Goal: Task Accomplishment & Management: Use online tool/utility

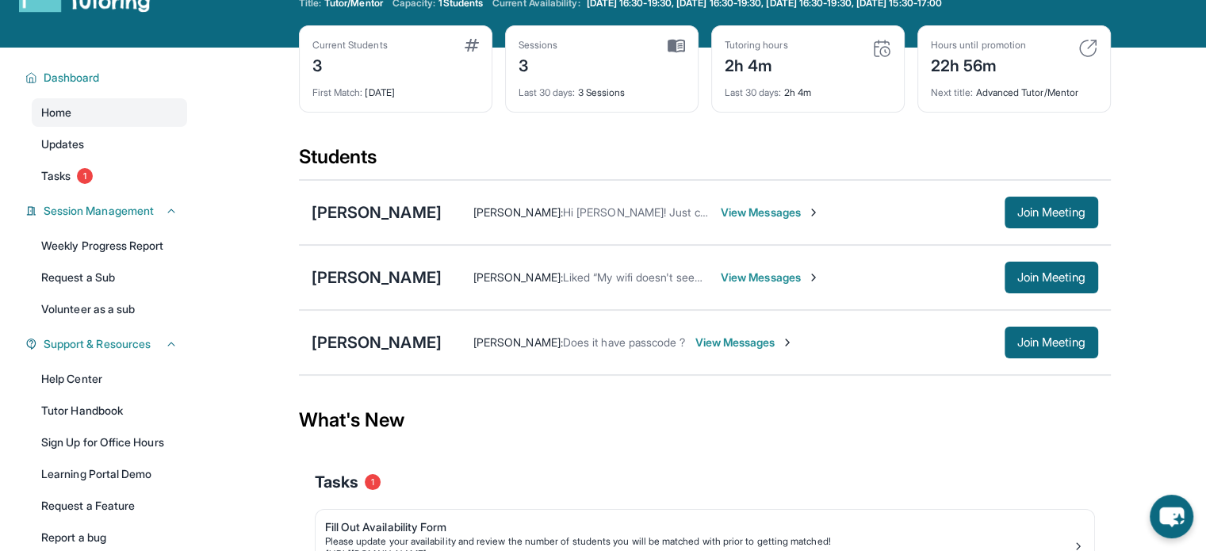
scroll to position [54, 0]
click at [404, 206] on div "[PERSON_NAME]" at bounding box center [377, 212] width 130 height 22
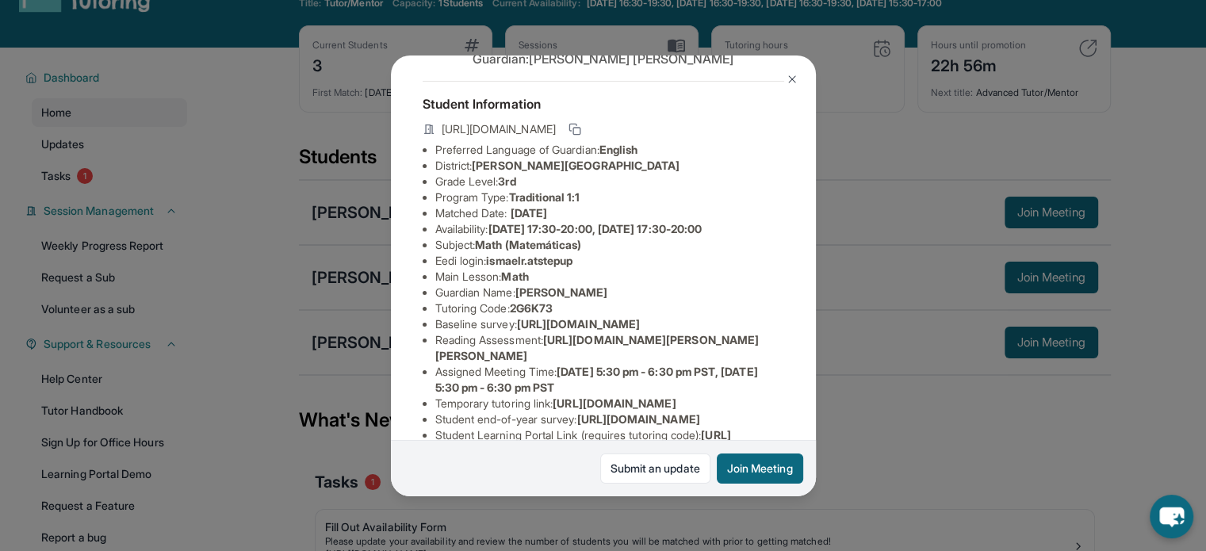
scroll to position [60, 0]
click at [759, 461] on button "Join Meeting" at bounding box center [760, 468] width 86 height 30
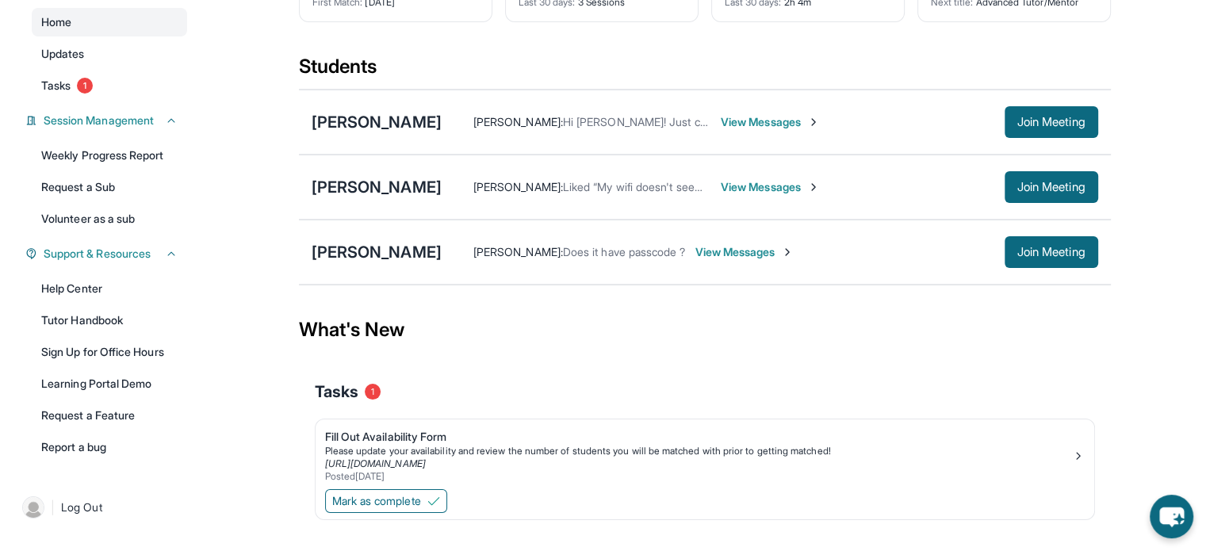
scroll to position [143, 0]
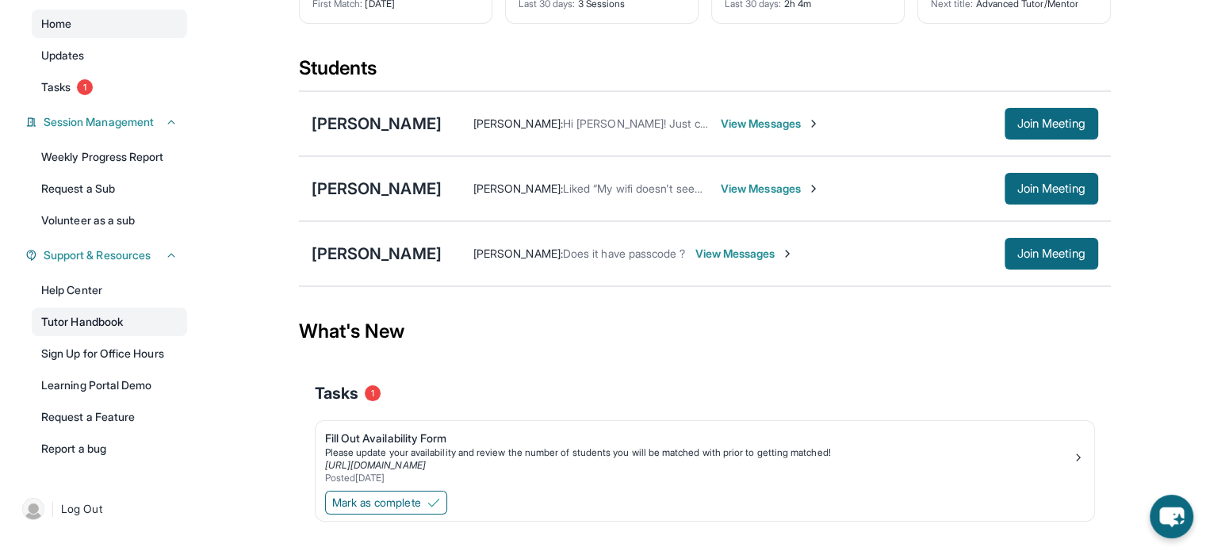
click at [120, 317] on link "Tutor Handbook" at bounding box center [109, 322] width 155 height 29
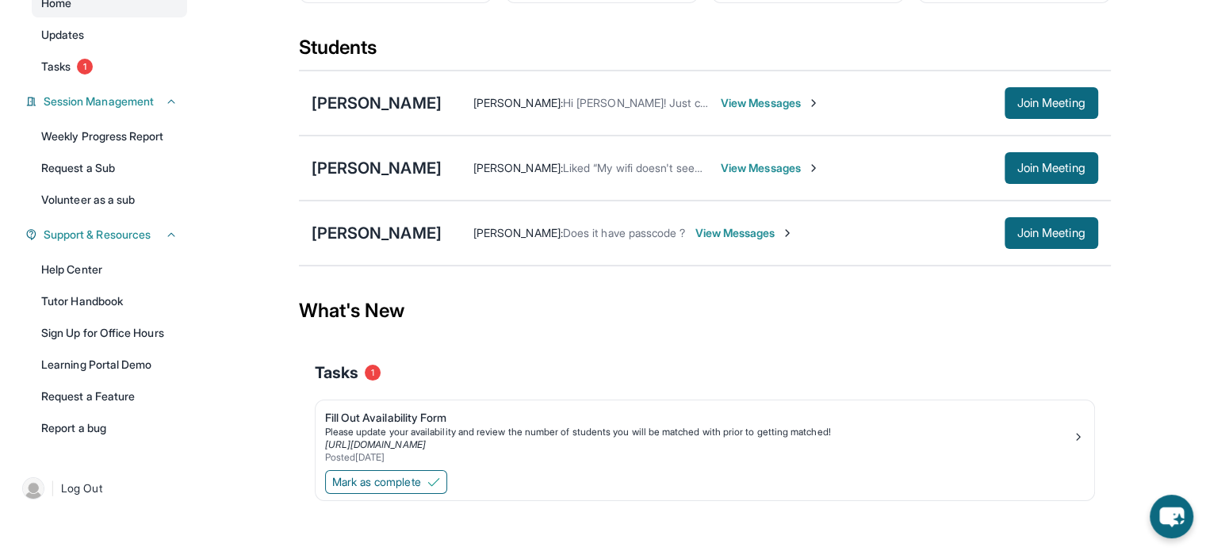
scroll to position [171, 0]
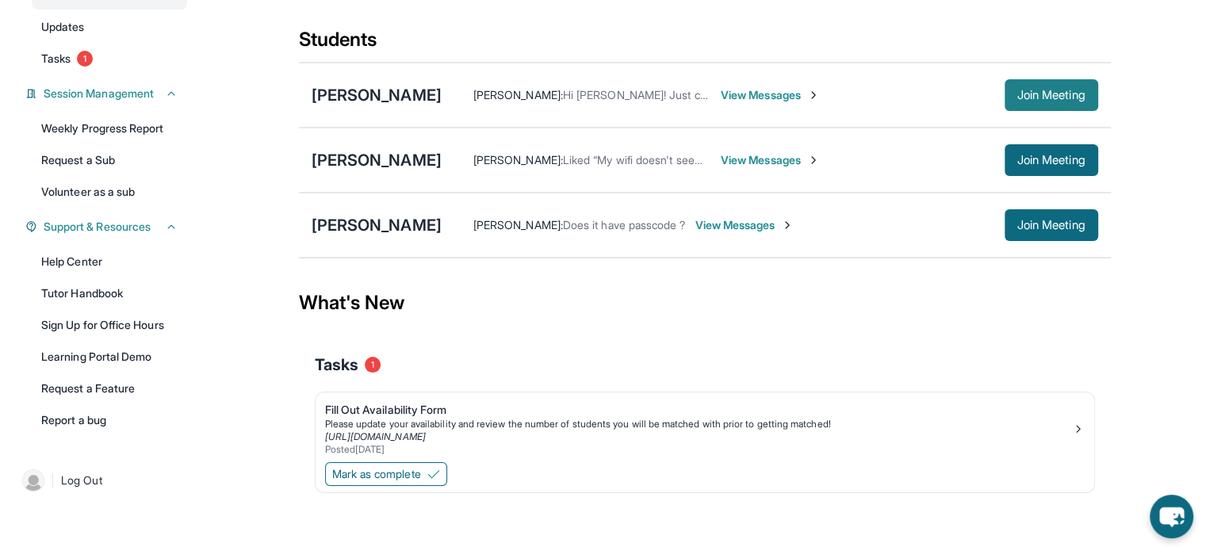
click at [1039, 110] on button "Join Meeting" at bounding box center [1051, 95] width 94 height 32
click at [358, 99] on div "[PERSON_NAME]" at bounding box center [377, 95] width 130 height 22
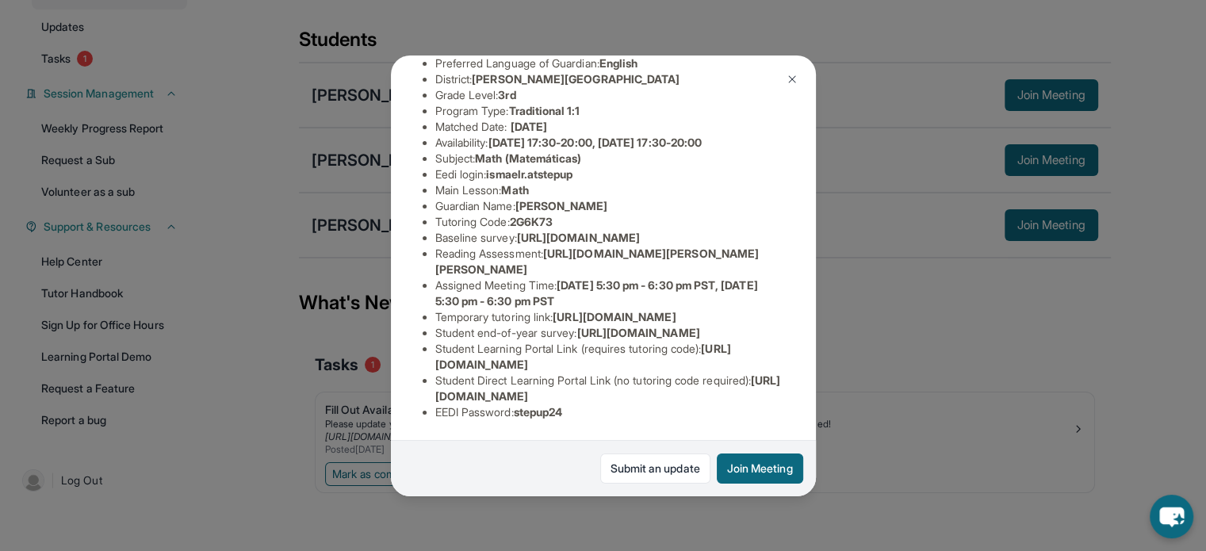
scroll to position [330, 2]
drag, startPoint x: 576, startPoint y: 240, endPoint x: 425, endPoint y: 219, distance: 152.1
click at [425, 219] on ul "Preferred Language of Guardian: English District: [PERSON_NAME] Unified School …" at bounding box center [603, 237] width 361 height 365
copy span "[URL][DOMAIN_NAME]"
drag, startPoint x: 759, startPoint y: 381, endPoint x: 433, endPoint y: 380, distance: 325.8
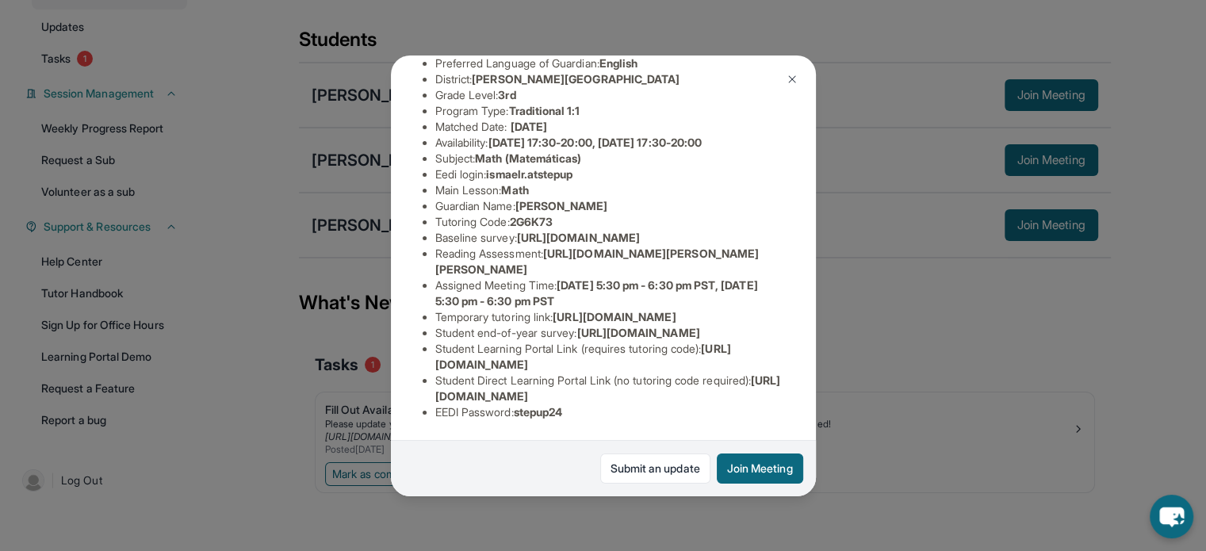
click at [435, 380] on li "Student Direct Learning Portal Link (no tutoring code required) : [URL][DOMAIN_…" at bounding box center [609, 389] width 349 height 32
copy span "[URL][DOMAIN_NAME]"
click at [788, 78] on img at bounding box center [792, 79] width 13 height 13
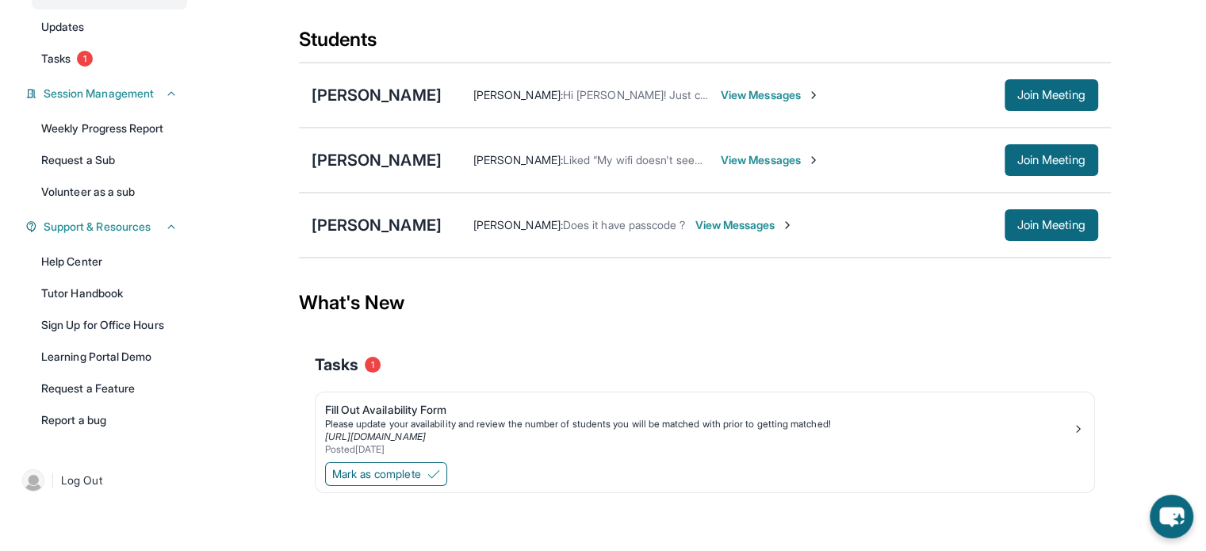
click at [727, 87] on span "View Messages" at bounding box center [770, 95] width 99 height 16
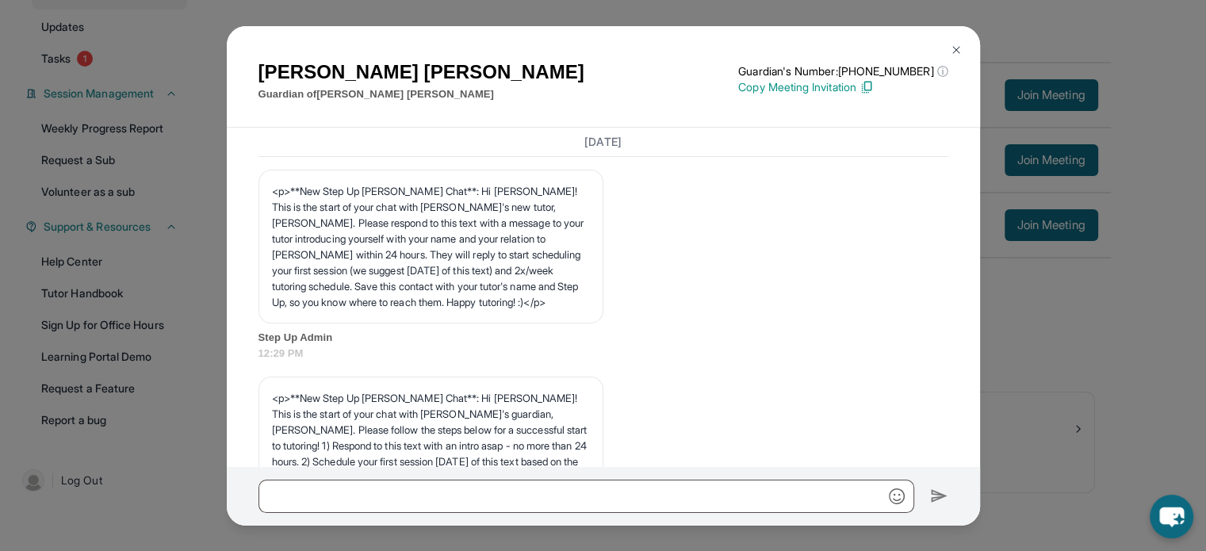
scroll to position [3310, 0]
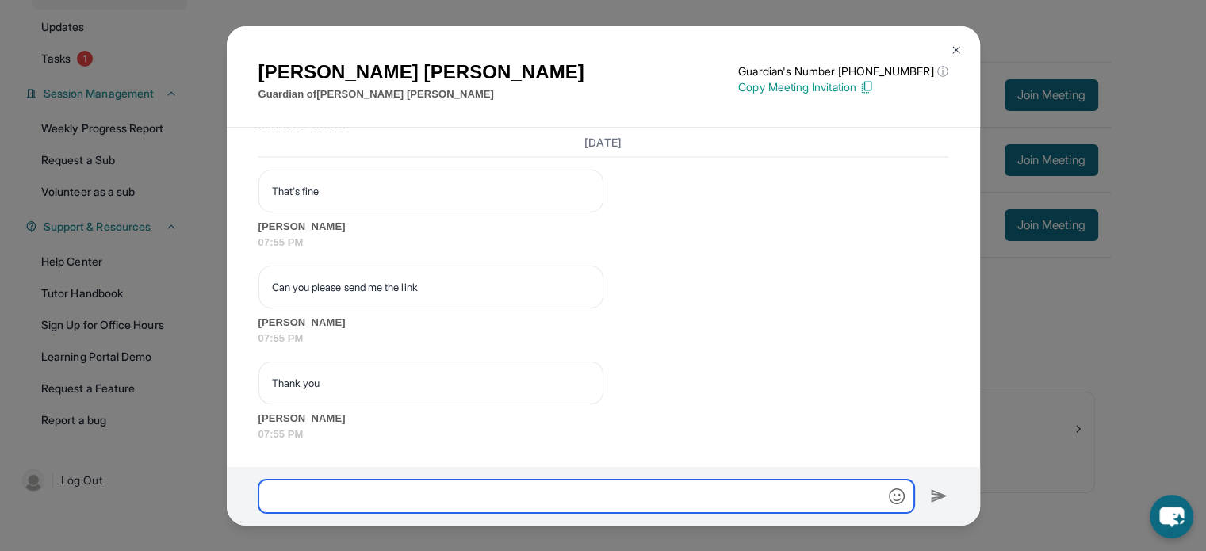
click at [522, 488] on input "text" at bounding box center [586, 496] width 656 height 33
paste input "**********"
type input "**********"
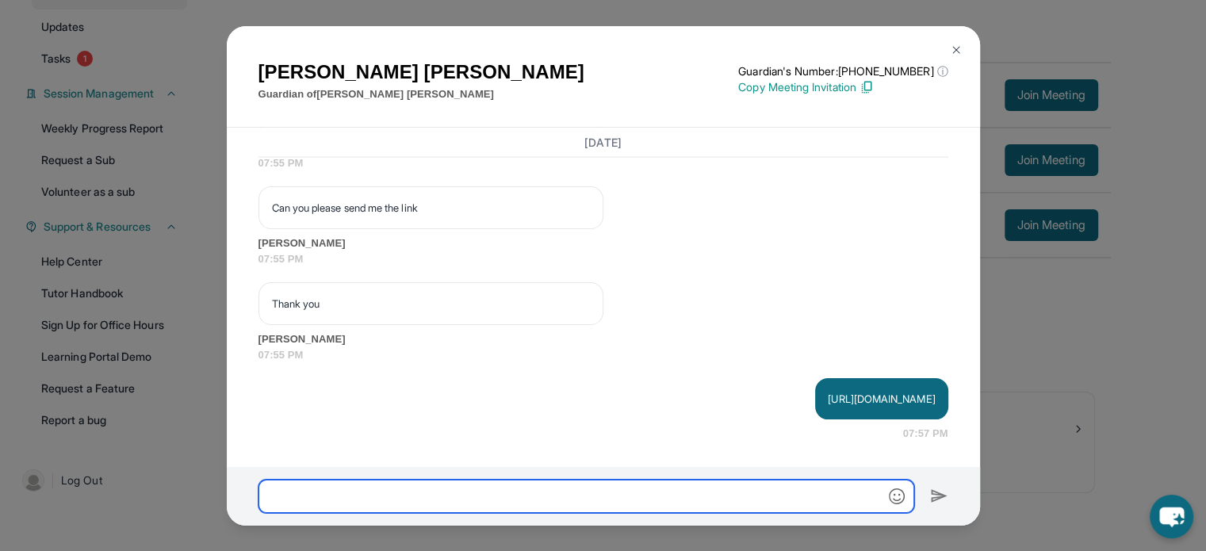
scroll to position [3389, 0]
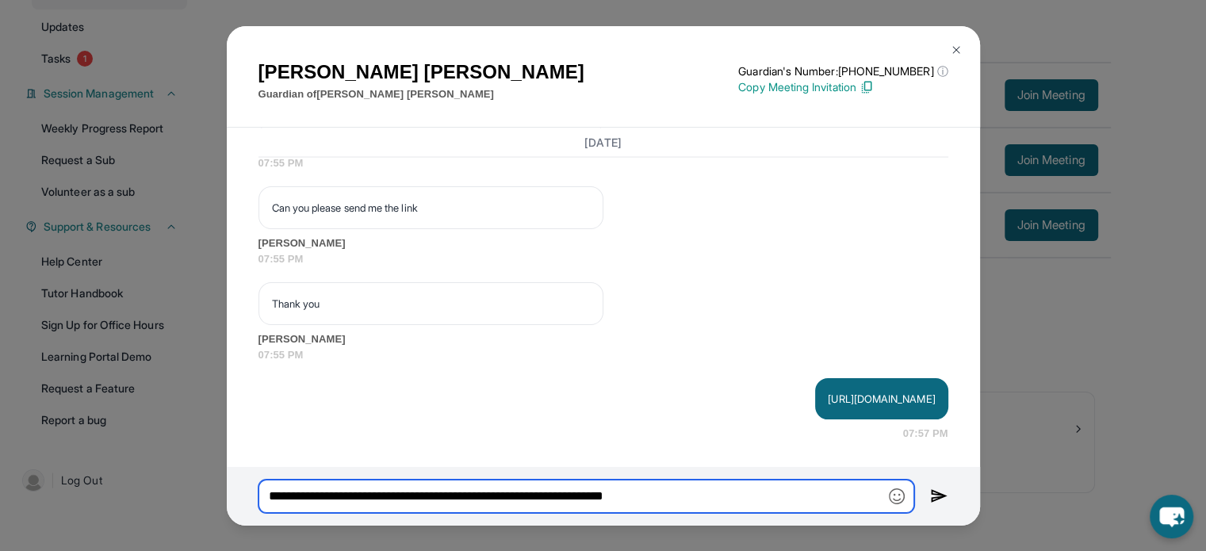
type input "**********"
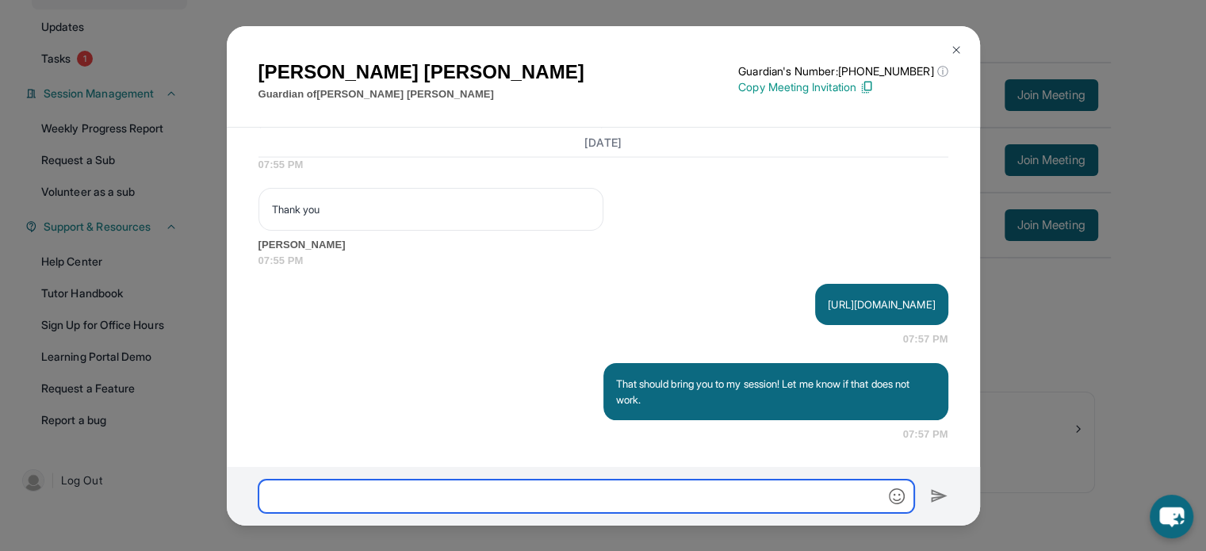
scroll to position [3484, 0]
click at [957, 55] on img at bounding box center [956, 50] width 13 height 13
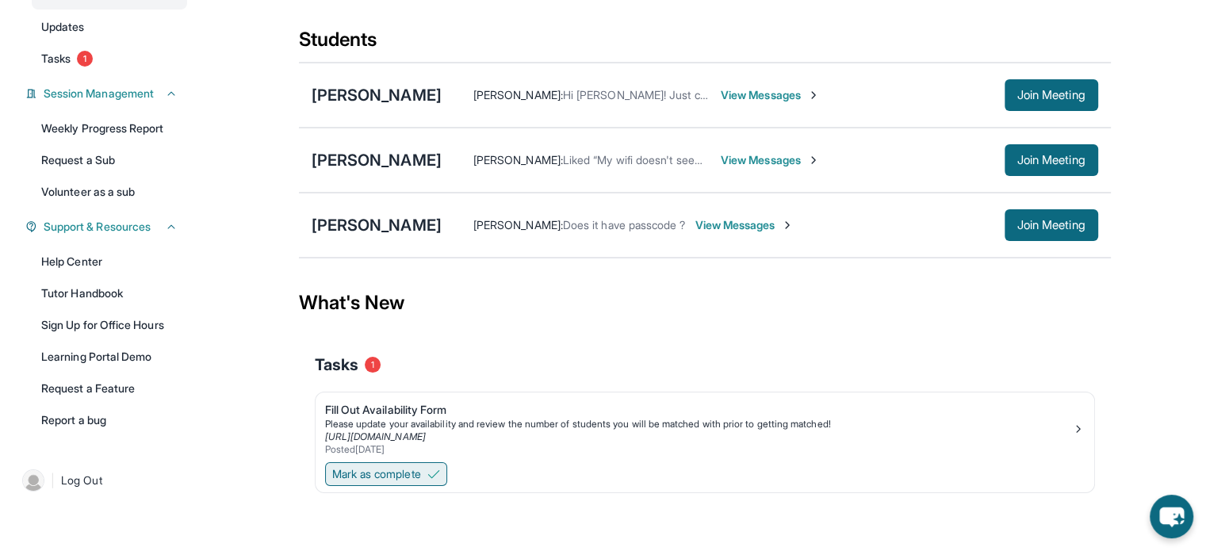
click at [421, 474] on span "Mark as complete" at bounding box center [376, 474] width 89 height 16
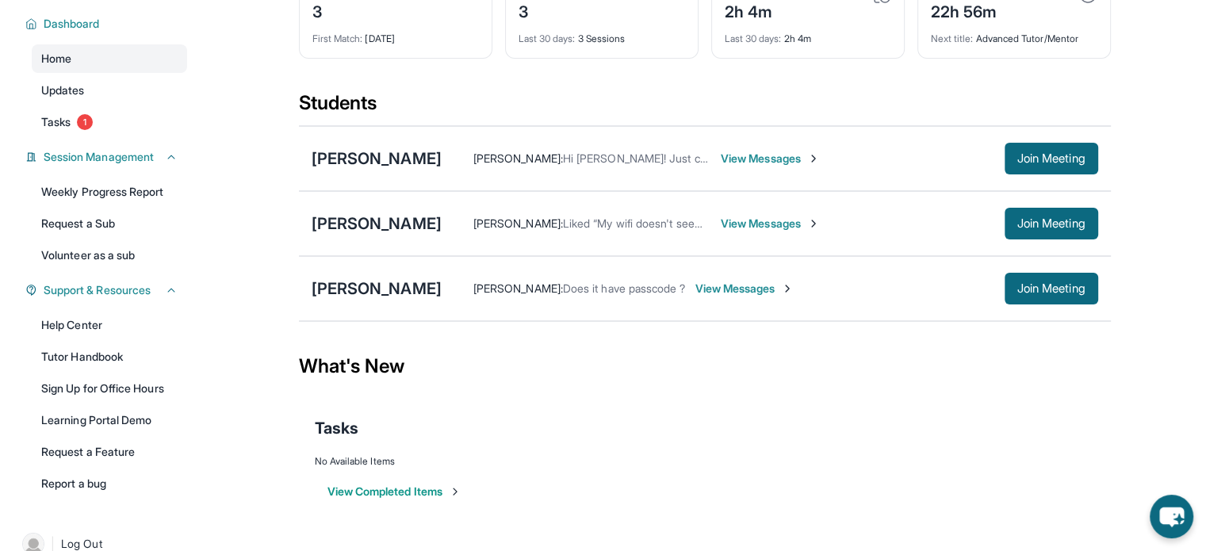
scroll to position [105, 0]
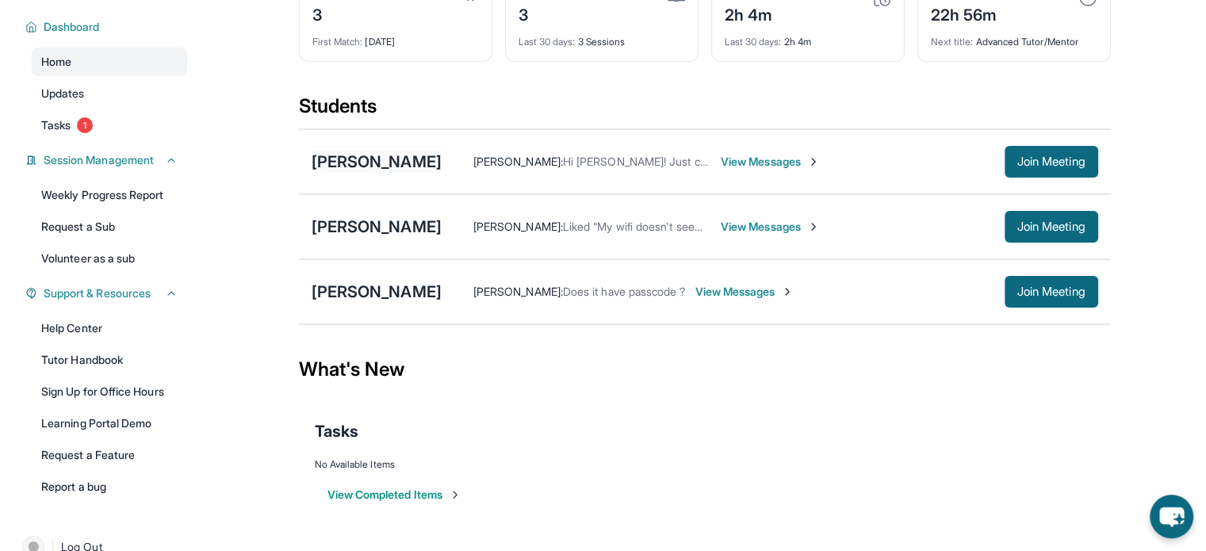
click at [400, 155] on div "[PERSON_NAME]" at bounding box center [377, 162] width 130 height 22
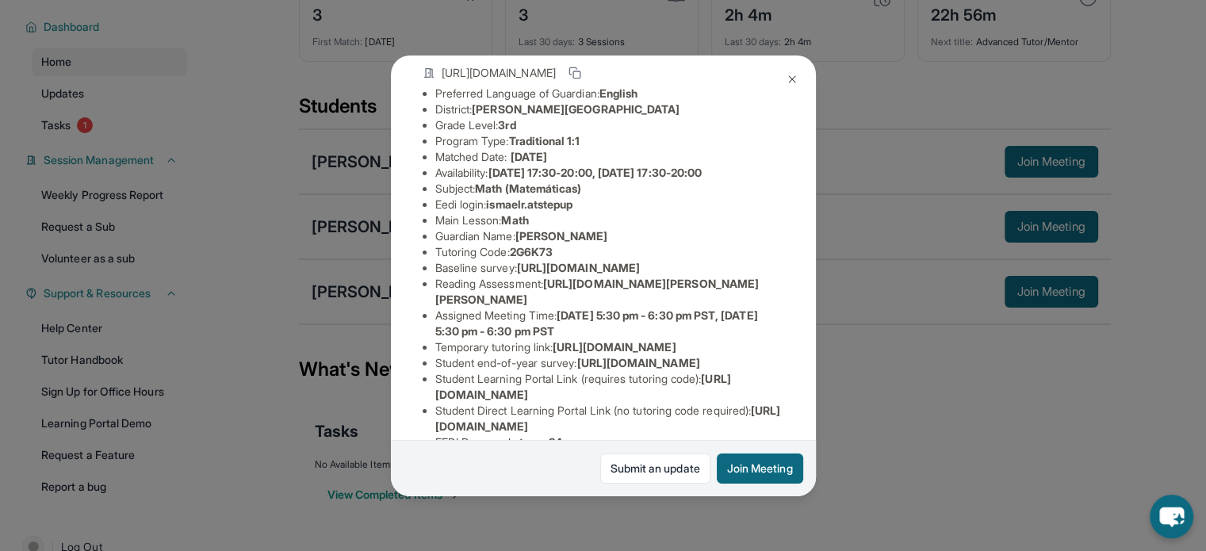
scroll to position [117, 564]
drag, startPoint x: 432, startPoint y: 294, endPoint x: 809, endPoint y: 326, distance: 377.9
click at [809, 326] on div "[PERSON_NAME] Guardian: [PERSON_NAME] Student Information [URL][DOMAIN_NAME] Pr…" at bounding box center [603, 275] width 425 height 441
copy span "[URL][DOMAIN_NAME]"
click at [782, 72] on button at bounding box center [792, 79] width 32 height 32
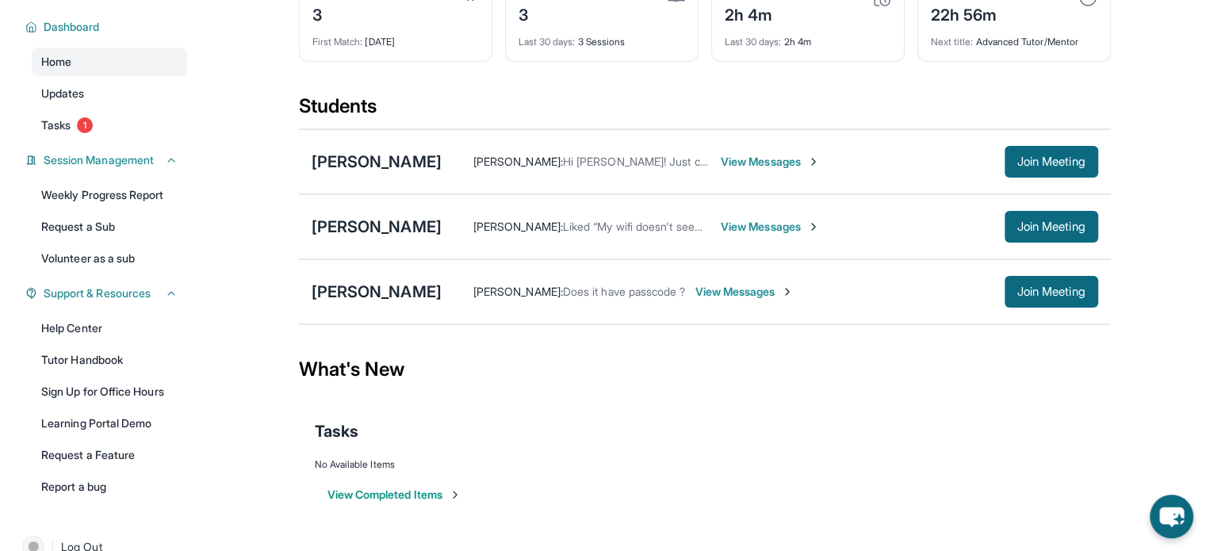
click at [707, 378] on div "What's New" at bounding box center [705, 370] width 812 height 70
